Goal: Navigation & Orientation: Find specific page/section

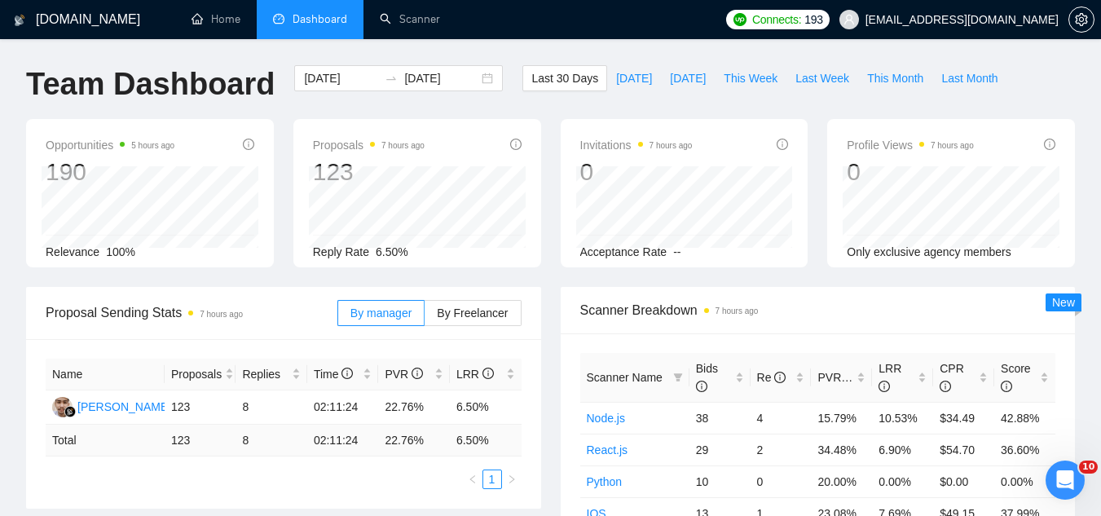
click at [924, 20] on span "[EMAIL_ADDRESS][DOMAIN_NAME]" at bounding box center [961, 20] width 193 height 0
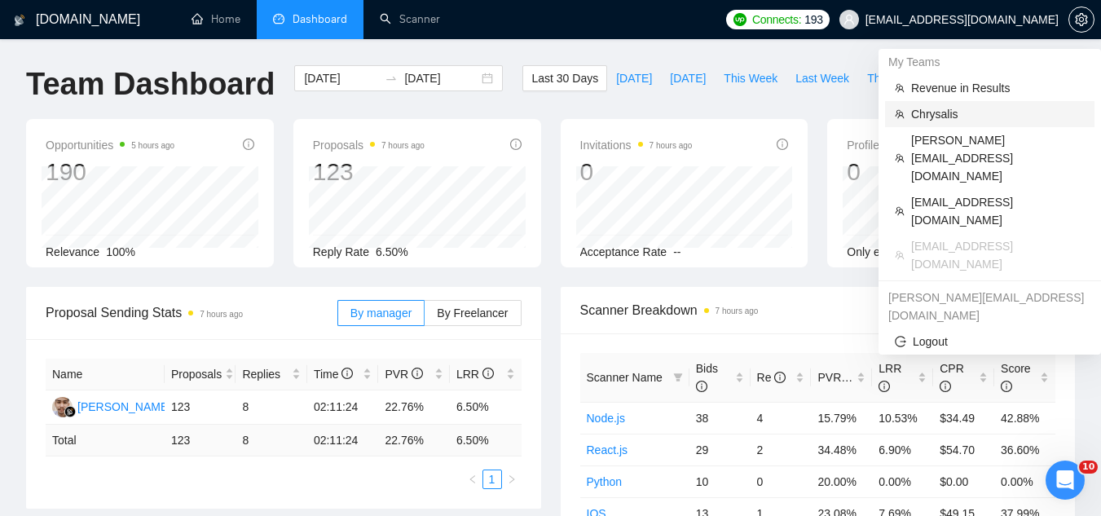
click at [938, 114] on span "Chrysalis" at bounding box center [998, 114] width 174 height 18
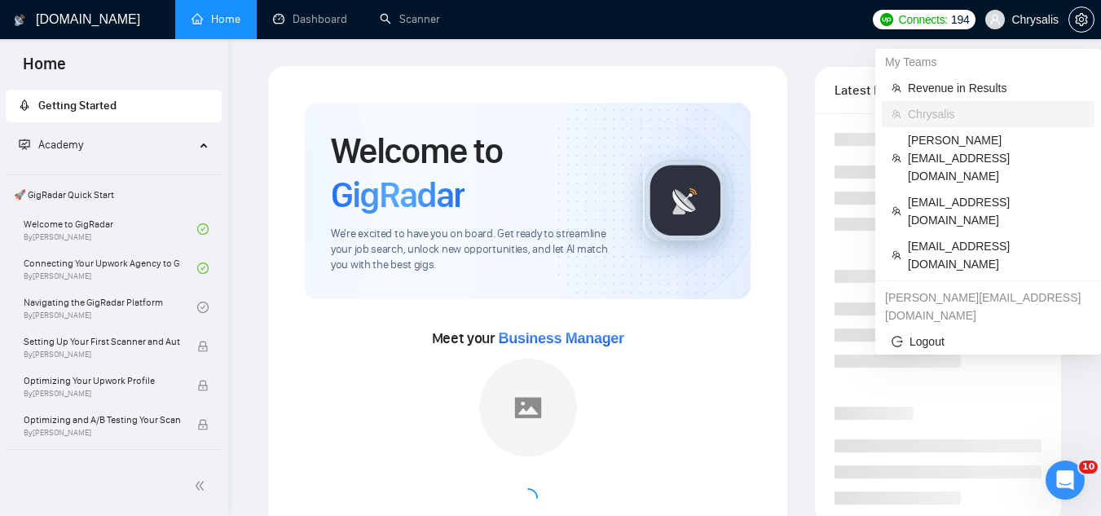
click at [1037, 20] on span "Chrysalis" at bounding box center [1034, 20] width 47 height 0
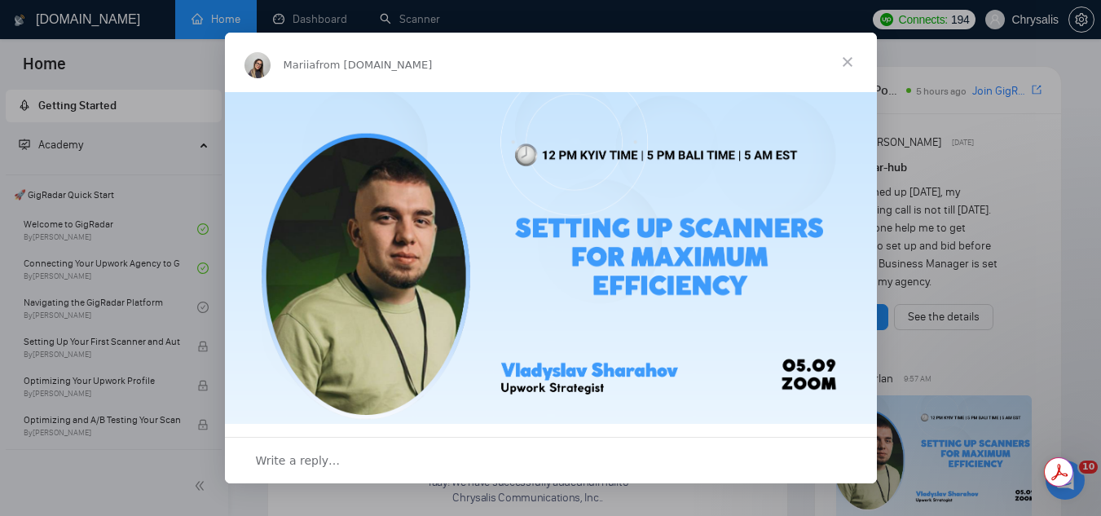
click at [855, 57] on span "Close" at bounding box center [847, 62] width 59 height 59
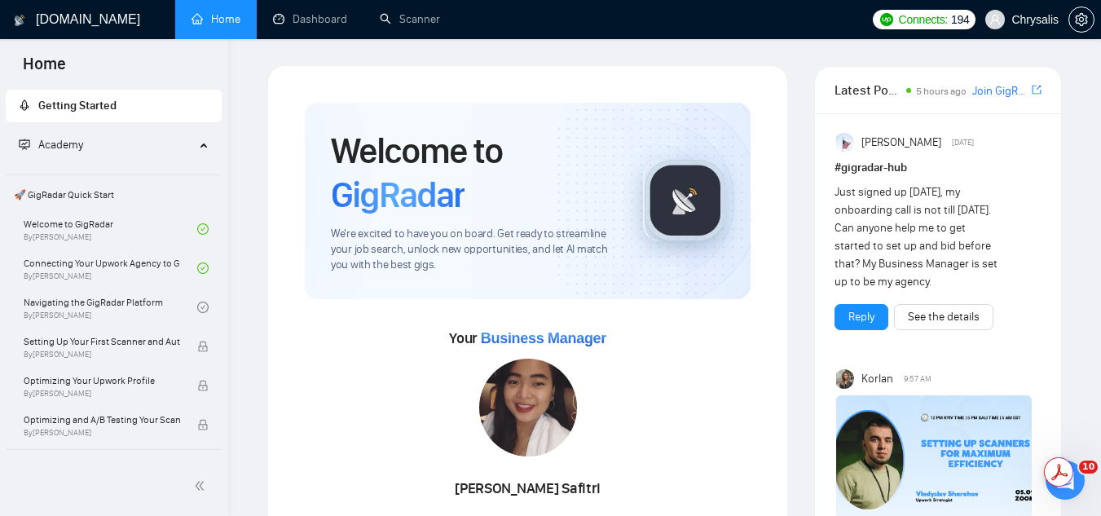
click at [1017, 20] on span "Chrysalis" at bounding box center [1034, 20] width 47 height 0
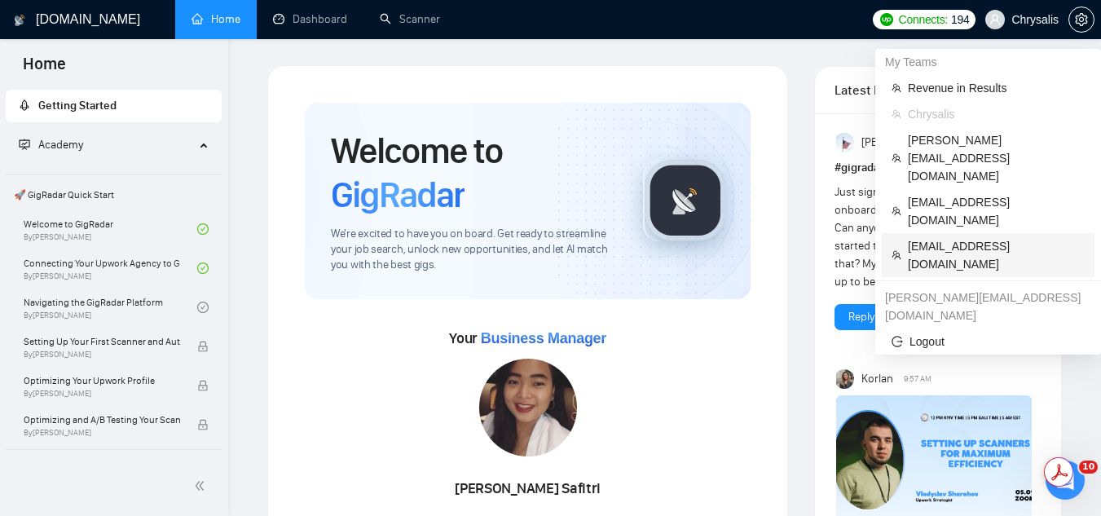
click at [952, 237] on span "[EMAIL_ADDRESS][DOMAIN_NAME]" at bounding box center [996, 255] width 177 height 36
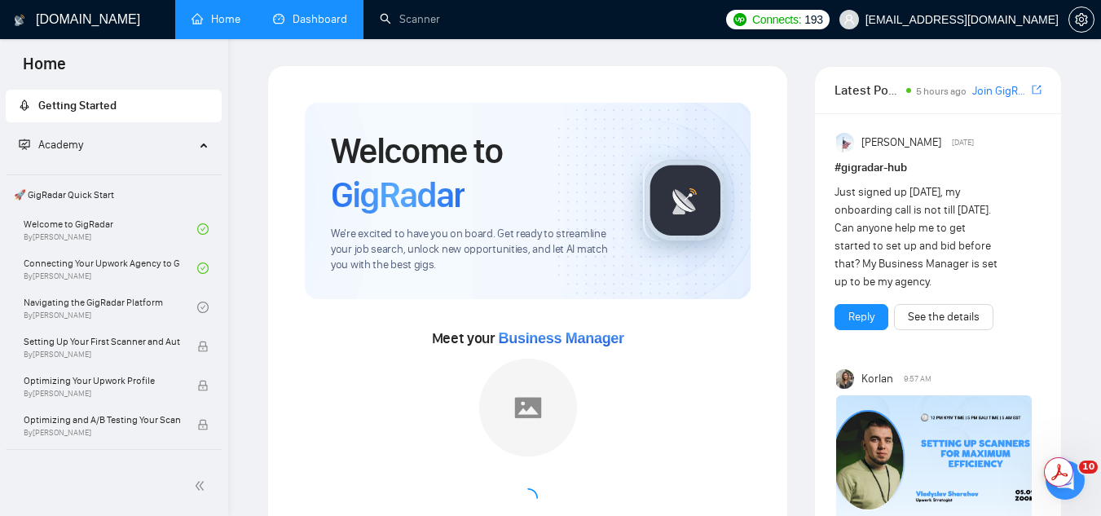
click at [310, 12] on link "Dashboard" at bounding box center [310, 19] width 74 height 14
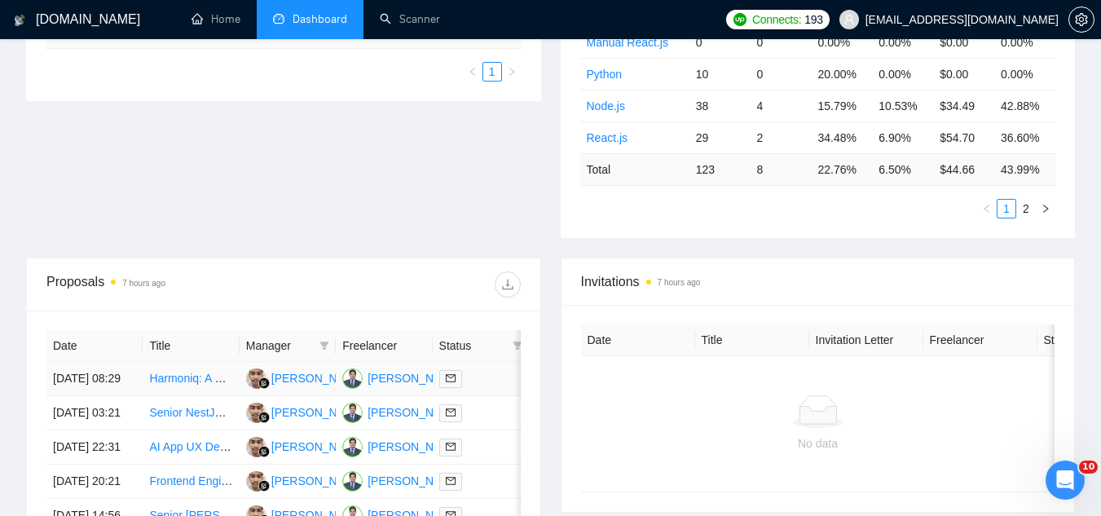
scroll to position [81, 0]
